Goal: Task Accomplishment & Management: Manage account settings

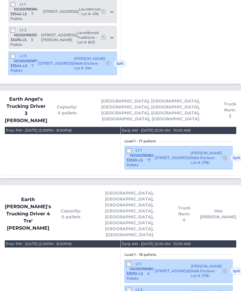
scroll to position [810, 0]
click at [41, 95] on span "Earth Angel's Trucking Driver 3 [PERSON_NAME]" at bounding box center [26, 109] width 43 height 29
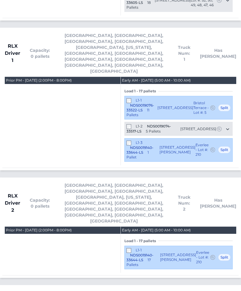
scroll to position [1220, 0]
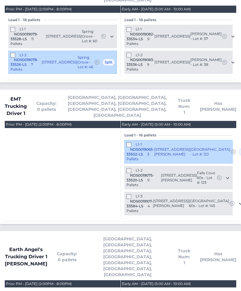
scroll to position [376, 0]
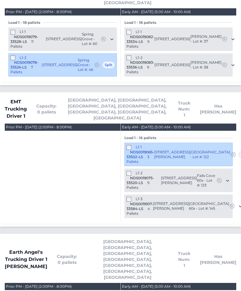
click at [134, 197] on div "L1-3 NDS0019107-33584-LS 4 Pallets" at bounding box center [139, 206] width 26 height 19
click at [132, 197] on span at bounding box center [129, 199] width 6 height 4
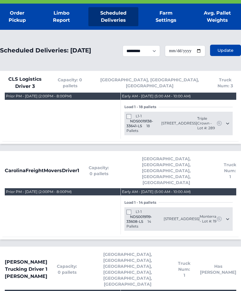
scroll to position [0, 0]
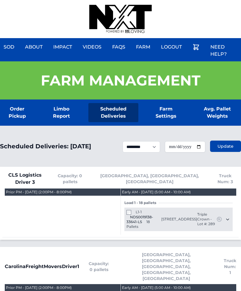
click at [68, 5] on div "Sod About Impact Videos FAQs Need Help? Farm My Account Logout" at bounding box center [120, 19] width 241 height 38
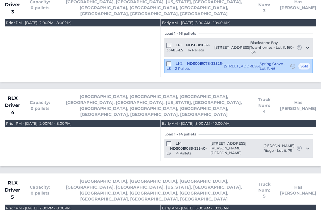
scroll to position [1188, 0]
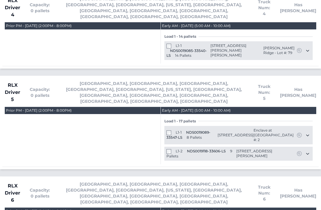
scroll to position [1277, 0]
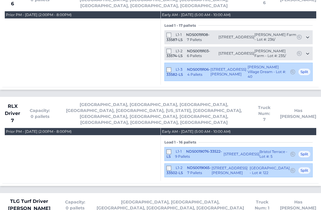
scroll to position [1499, 0]
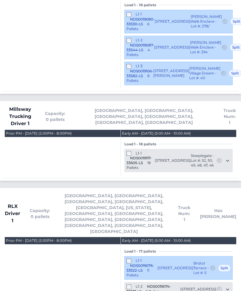
scroll to position [1052, 0]
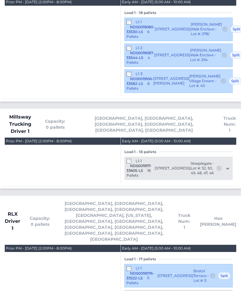
click at [128, 252] on div "Load 1 - 17 pallets L1-1 NDS0019076-33522-LS 11 Pallets 820 Candy Drive Statesv…" at bounding box center [178, 291] width 108 height 78
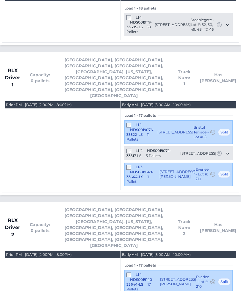
scroll to position [1193, 0]
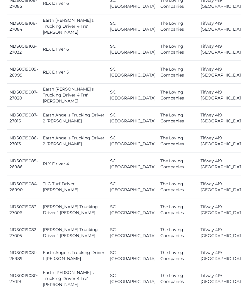
scroll to position [488, 0]
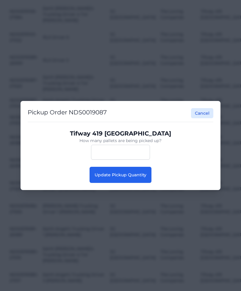
click at [138, 177] on span "Update Pickup Quantity" at bounding box center [121, 174] width 52 height 5
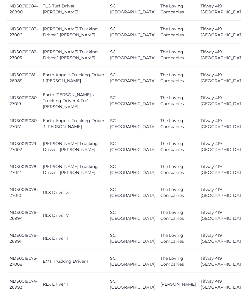
scroll to position [666, 0]
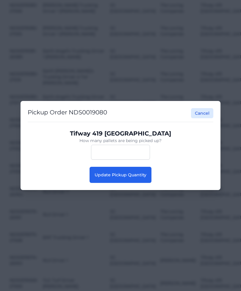
click at [134, 183] on button "Update Pickup Quantity" at bounding box center [121, 175] width 62 height 16
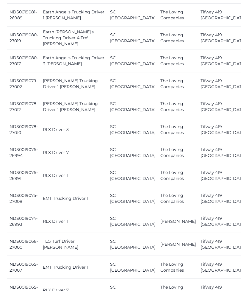
scroll to position [729, 0]
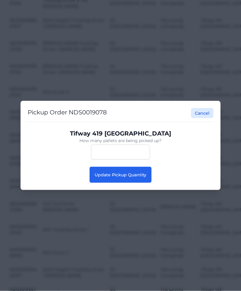
scroll to position [742, 0]
click at [145, 177] on span "Update Pickup Quantity" at bounding box center [121, 174] width 52 height 5
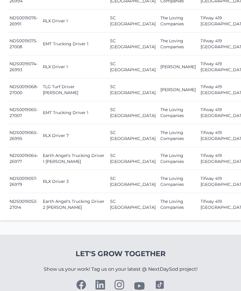
scroll to position [878, 0]
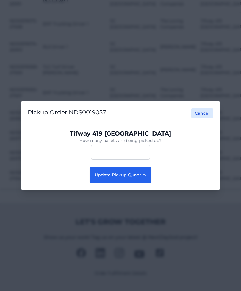
click at [136, 183] on button "Update Pickup Quantity" at bounding box center [121, 175] width 62 height 16
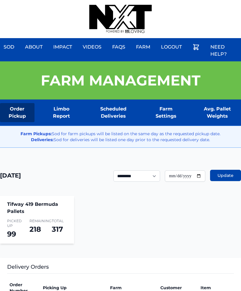
click at [209, 0] on div "Sod About Impact Videos FAQs Need Help? Farm My Account Logout" at bounding box center [120, 19] width 241 height 38
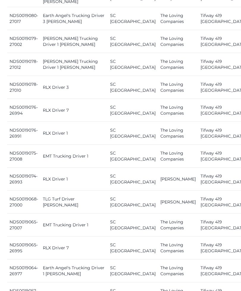
scroll to position [775, 0]
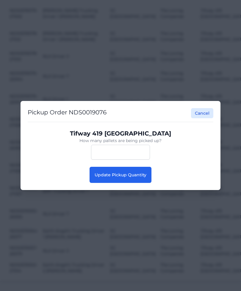
click at [115, 190] on div "Pickup Order NDS0019076 Cancel Tifway 419 Bermuda How many pallets are being pi…" at bounding box center [121, 145] width 200 height 89
click at [111, 183] on button "Update Pickup Quantity" at bounding box center [121, 175] width 62 height 16
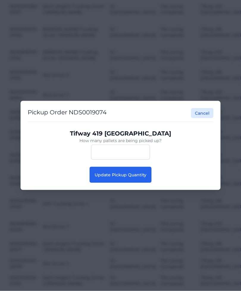
scroll to position [756, 0]
click at [101, 183] on button "Update Pickup Quantity" at bounding box center [121, 175] width 62 height 16
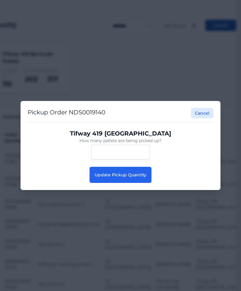
scroll to position [148, 5]
click at [126, 175] on span "Update Pickup Quantity" at bounding box center [121, 174] width 52 height 5
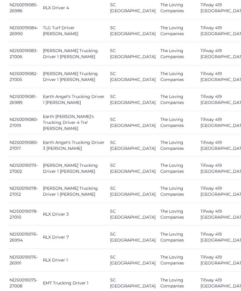
scroll to position [647, 0]
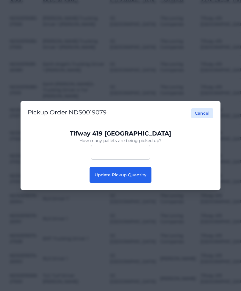
click at [139, 177] on span "Update Pickup Quantity" at bounding box center [121, 174] width 52 height 5
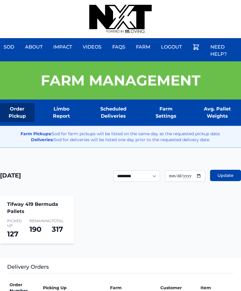
click at [206, 1] on div "Sod About Impact Videos FAQs Need Help? Farm My Account Logout" at bounding box center [120, 19] width 241 height 38
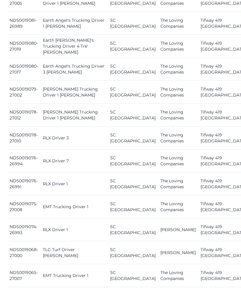
scroll to position [720, 0]
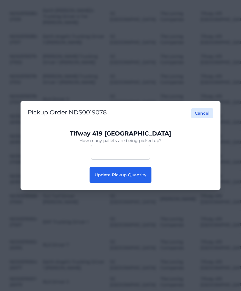
click at [115, 178] on button "Update Pickup Quantity" at bounding box center [121, 175] width 62 height 16
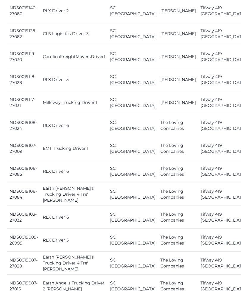
scroll to position [371, 0]
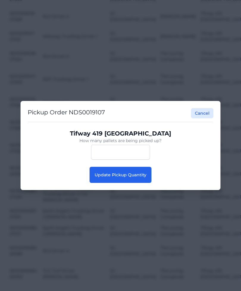
click at [149, 173] on button "Update Pickup Quantity" at bounding box center [121, 175] width 62 height 16
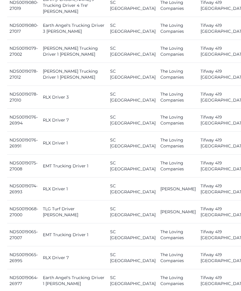
scroll to position [766, 0]
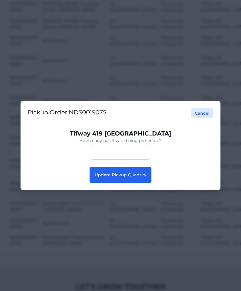
click at [145, 177] on span "Update Pickup Quantity" at bounding box center [121, 174] width 52 height 5
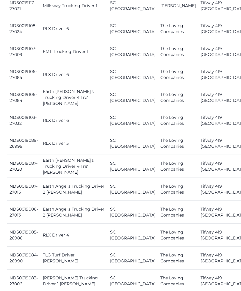
scroll to position [741, 0]
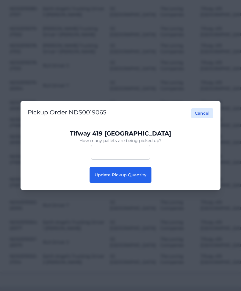
click at [136, 177] on span "Update Pickup Quantity" at bounding box center [121, 174] width 52 height 5
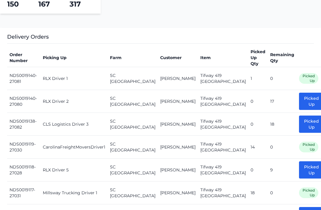
scroll to position [206, 0]
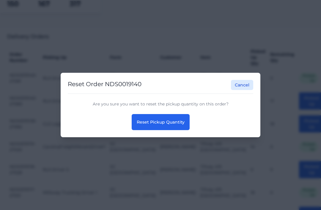
click at [185, 122] on button "Reset Pickup Quantity" at bounding box center [161, 122] width 58 height 16
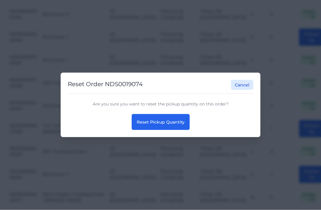
scroll to position [819, 0]
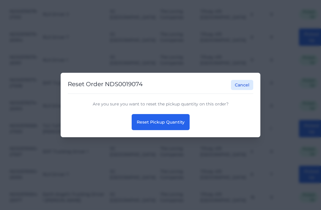
click at [167, 125] on span "Reset Pickup Quantity" at bounding box center [161, 122] width 48 height 5
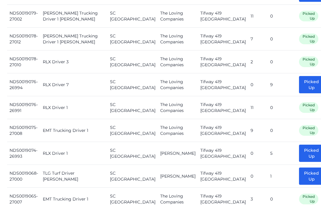
scroll to position [776, 0]
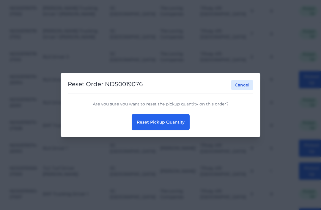
click at [167, 130] on button "Reset Pickup Quantity" at bounding box center [161, 122] width 58 height 16
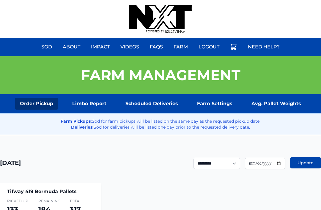
click at [249, 1] on div "Sod About Impact Videos FAQs Need Help? Farm My Account Logout" at bounding box center [160, 19] width 321 height 38
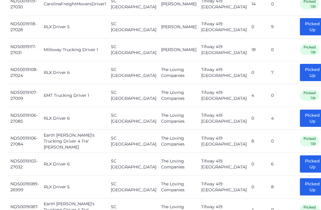
scroll to position [349, 0]
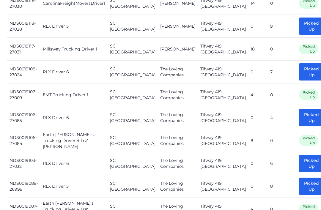
click at [299, 110] on button "Picked Up" at bounding box center [311, 117] width 25 height 17
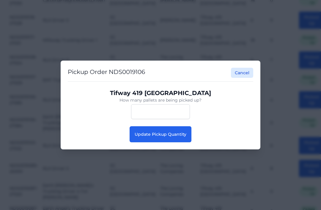
click at [174, 136] on span "Update Pickup Quantity" at bounding box center [161, 134] width 52 height 5
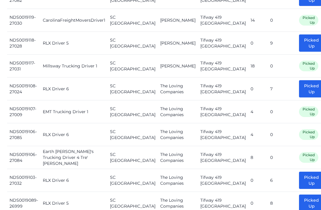
scroll to position [334, 0]
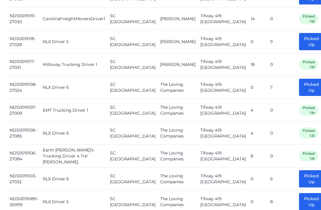
click at [299, 86] on button "Picked Up" at bounding box center [311, 87] width 25 height 17
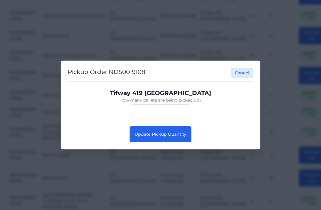
click at [177, 142] on button "Update Pickup Quantity" at bounding box center [161, 134] width 62 height 16
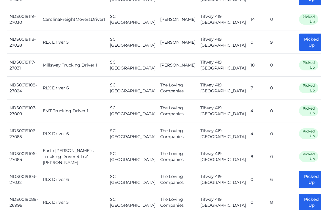
scroll to position [333, 0]
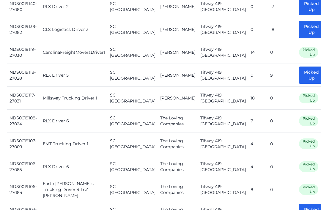
click at [299, 68] on button "Picked Up" at bounding box center [311, 75] width 25 height 17
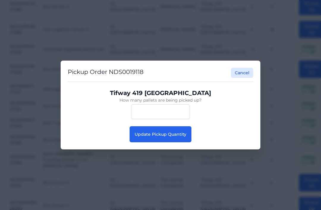
click at [173, 137] on span "Update Pickup Quantity" at bounding box center [161, 134] width 52 height 5
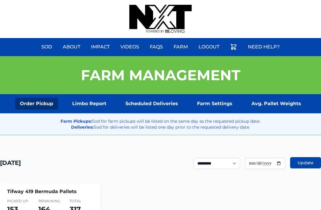
scroll to position [55, 0]
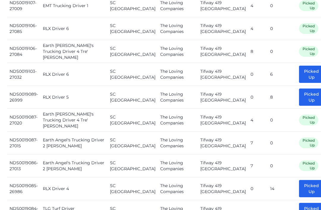
click at [299, 67] on button "Picked Up" at bounding box center [311, 74] width 25 height 17
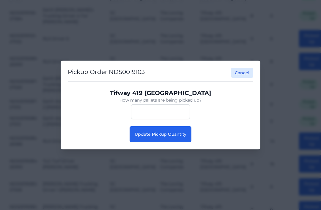
click at [178, 142] on button "Update Pickup Quantity" at bounding box center [161, 134] width 62 height 16
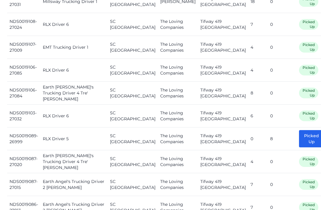
scroll to position [398, 0]
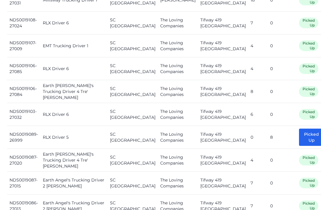
click at [299, 130] on button "Picked Up" at bounding box center [311, 137] width 25 height 17
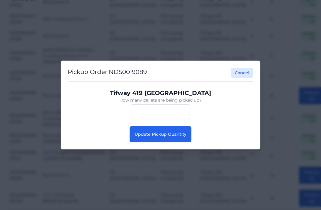
click at [180, 137] on span "Update Pickup Quantity" at bounding box center [161, 134] width 52 height 5
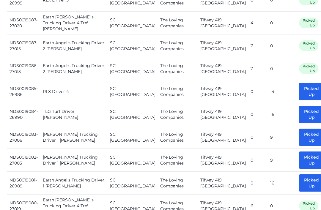
click at [299, 88] on button "Picked Up" at bounding box center [311, 91] width 25 height 17
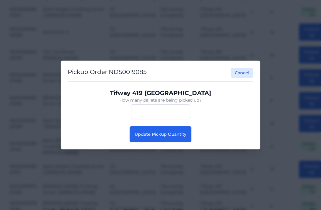
click at [187, 142] on button "Update Pickup Quantity" at bounding box center [161, 134] width 62 height 16
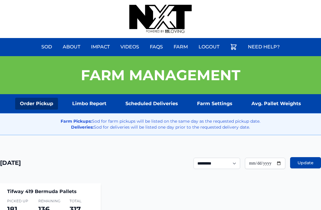
click at [261, 2] on div "Sod About Impact Videos FAQs Need Help? Farm My Account Logout" at bounding box center [160, 19] width 321 height 38
click at [290, 1] on div "Sod About Impact Videos FAQs Need Help? Farm My Account Logout" at bounding box center [160, 19] width 321 height 38
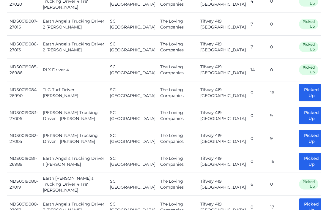
click at [299, 88] on button "Picked Up" at bounding box center [311, 92] width 25 height 17
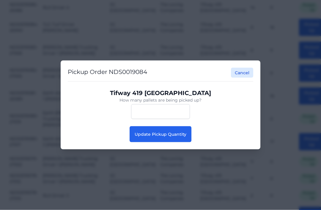
scroll to position [558, 0]
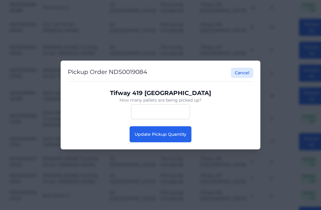
click at [185, 142] on button "Update Pickup Quantity" at bounding box center [161, 134] width 62 height 16
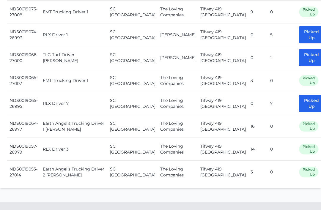
scroll to position [886, 0]
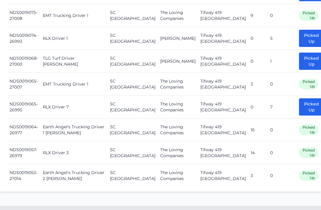
click at [299, 56] on button "Picked Up" at bounding box center [311, 61] width 25 height 17
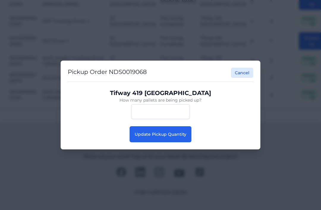
click at [181, 142] on button "Update Pickup Quantity" at bounding box center [161, 134] width 62 height 16
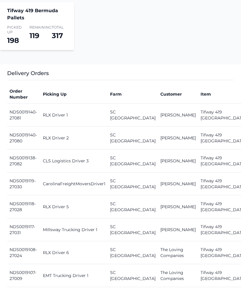
scroll to position [193, 0]
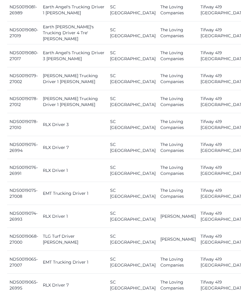
scroll to position [739, 0]
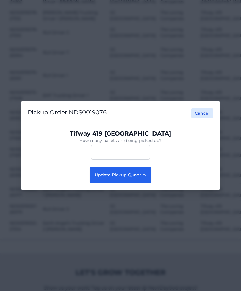
click at [139, 183] on button "Update Pickup Quantity" at bounding box center [121, 175] width 62 height 16
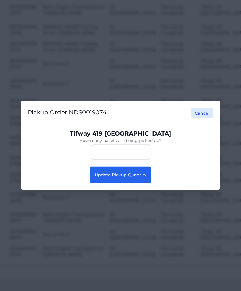
scroll to position [708, 0]
click at [145, 177] on span "Update Pickup Quantity" at bounding box center [121, 174] width 52 height 5
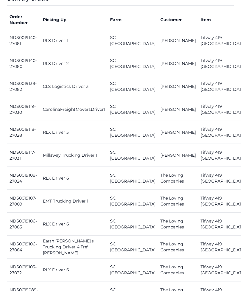
scroll to position [268, 0]
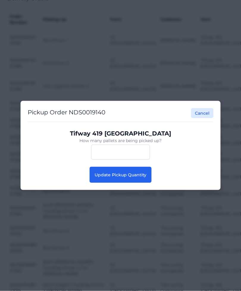
scroll to position [268, 0]
click at [136, 177] on span "Update Pickup Quantity" at bounding box center [121, 174] width 52 height 5
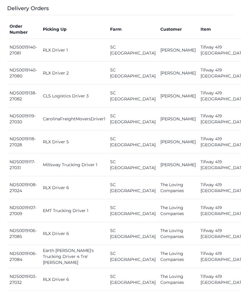
scroll to position [256, 0]
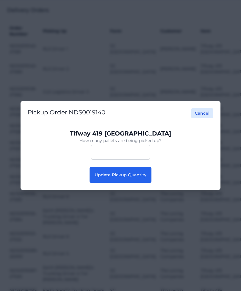
click at [135, 176] on span "Update Pickup Quantity" at bounding box center [121, 174] width 52 height 5
